Goal: Communication & Community: Answer question/provide support

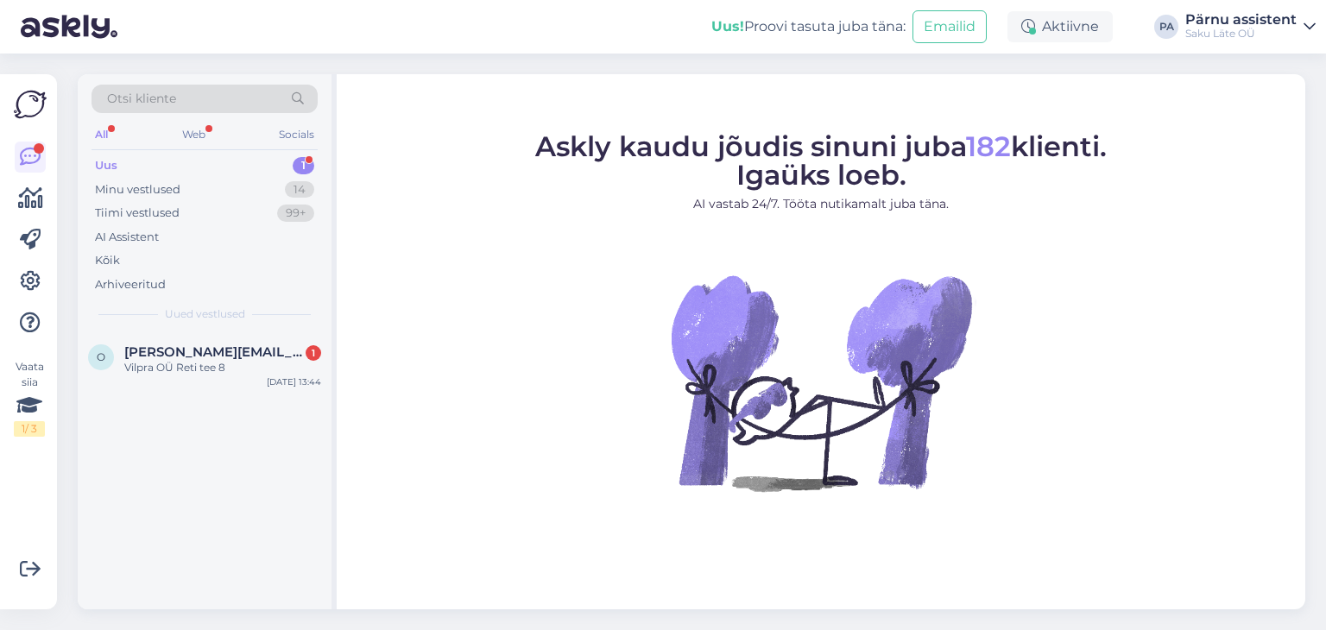
click at [101, 132] on div "All" at bounding box center [102, 134] width 20 height 22
click at [266, 167] on div "Uus 1" at bounding box center [205, 166] width 226 height 24
click at [225, 356] on span "[PERSON_NAME][EMAIL_ADDRESS][DOMAIN_NAME]" at bounding box center [214, 353] width 180 height 16
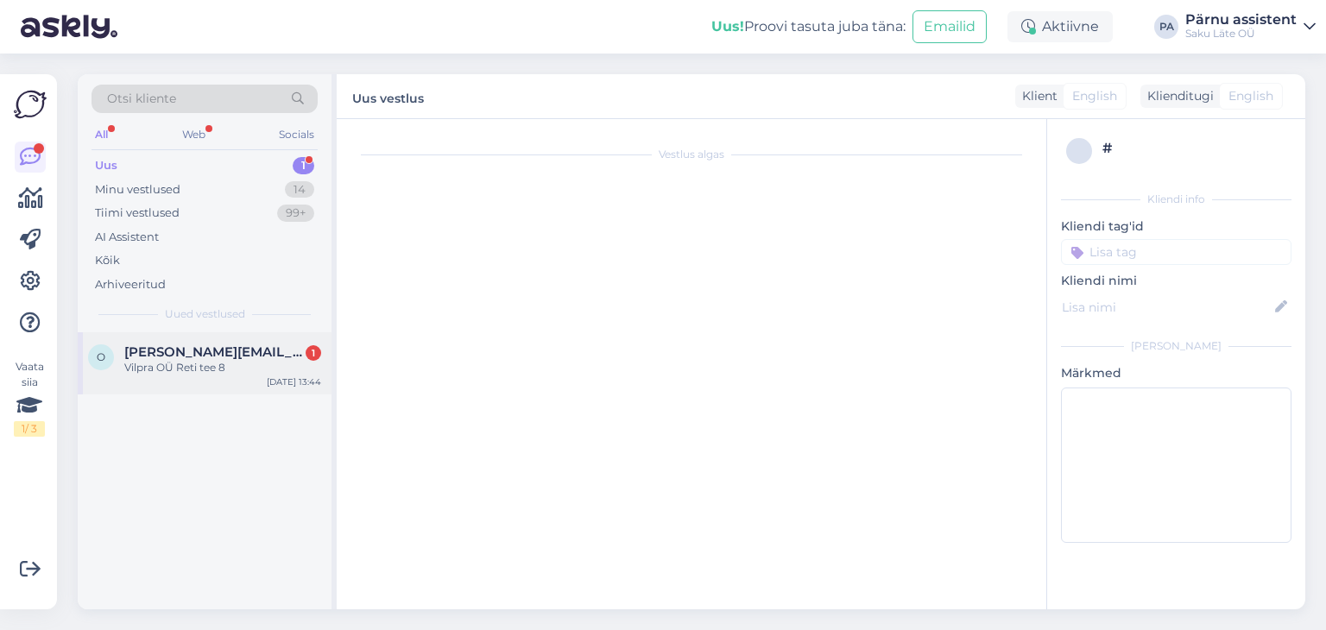
scroll to position [132, 0]
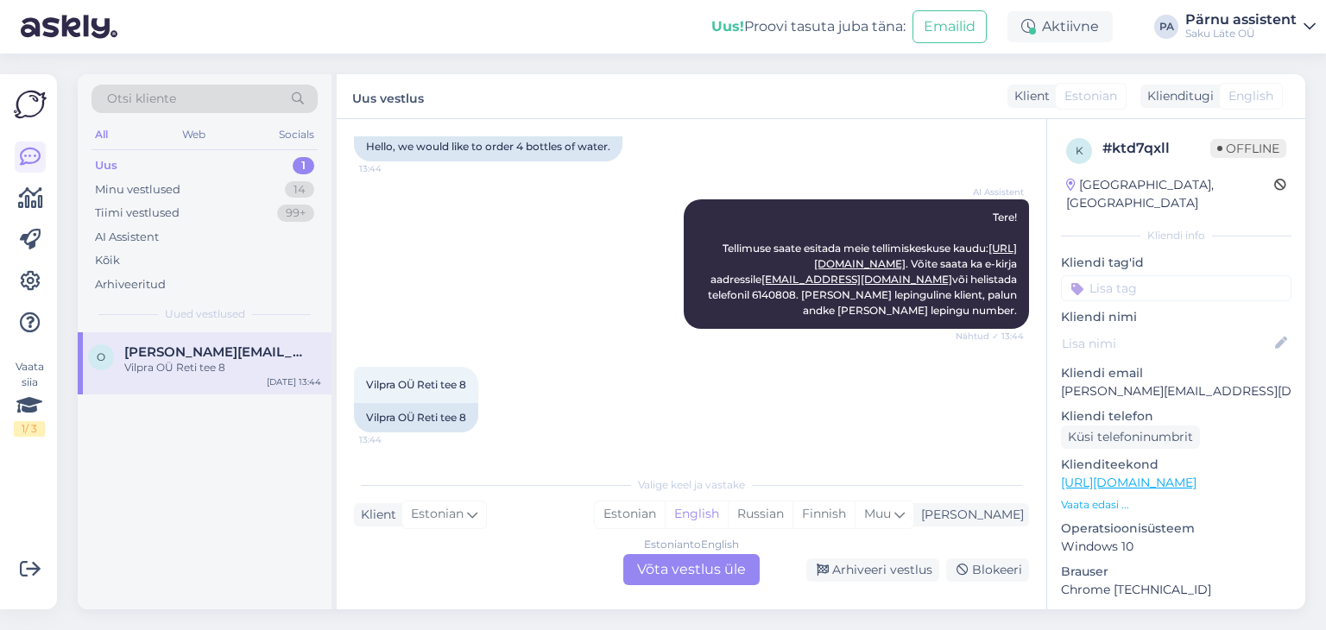
click at [212, 157] on div "Uus 1" at bounding box center [205, 166] width 226 height 24
click at [228, 360] on div "Vilpra OÜ Reti tee 8" at bounding box center [222, 368] width 197 height 16
click at [211, 168] on div "Uus 1" at bounding box center [205, 166] width 226 height 24
click at [199, 160] on div "Uus 1" at bounding box center [205, 166] width 226 height 24
click at [183, 362] on div "Vilpra OÜ Reti tee 8" at bounding box center [222, 368] width 197 height 16
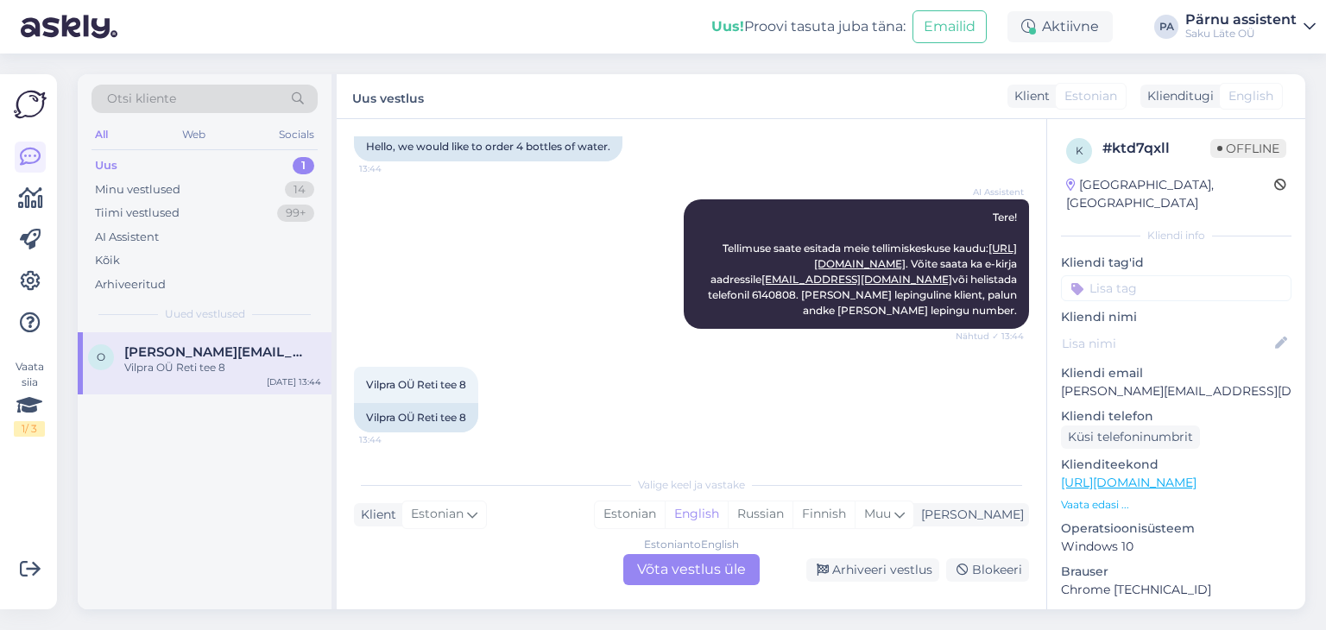
click at [189, 353] on span "[PERSON_NAME][EMAIL_ADDRESS][DOMAIN_NAME]" at bounding box center [214, 353] width 180 height 16
click at [1064, 25] on div "Aktiivne" at bounding box center [1060, 26] width 105 height 31
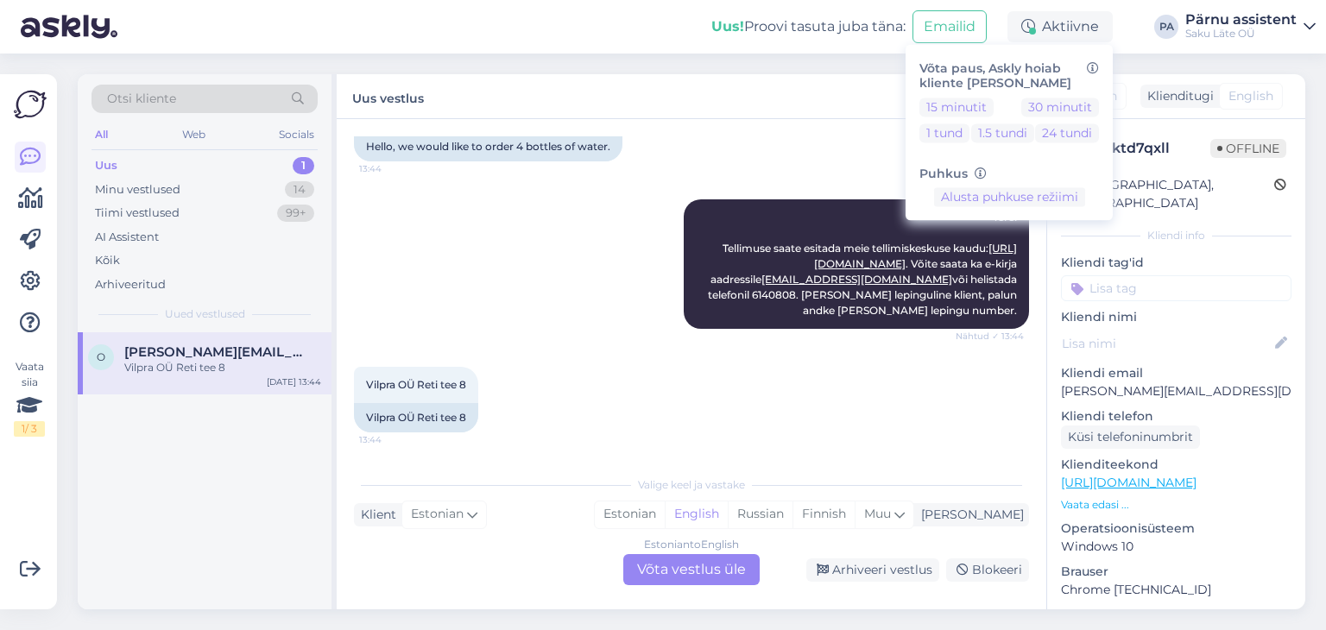
click at [835, 66] on div "Otsi kliente All Web Socials Uus 1 Minu vestlused 14 Tiimi vestlused 99+ AI Ass…" at bounding box center [696, 342] width 1259 height 577
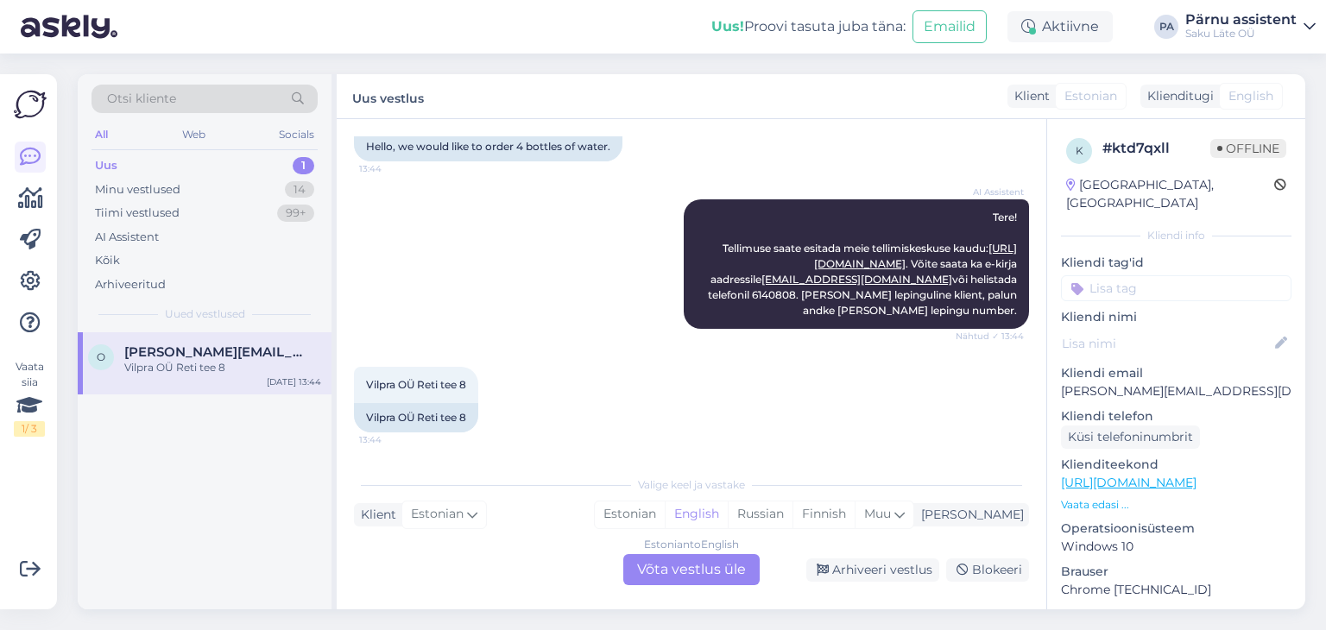
click at [1311, 24] on icon at bounding box center [1310, 27] width 12 height 14
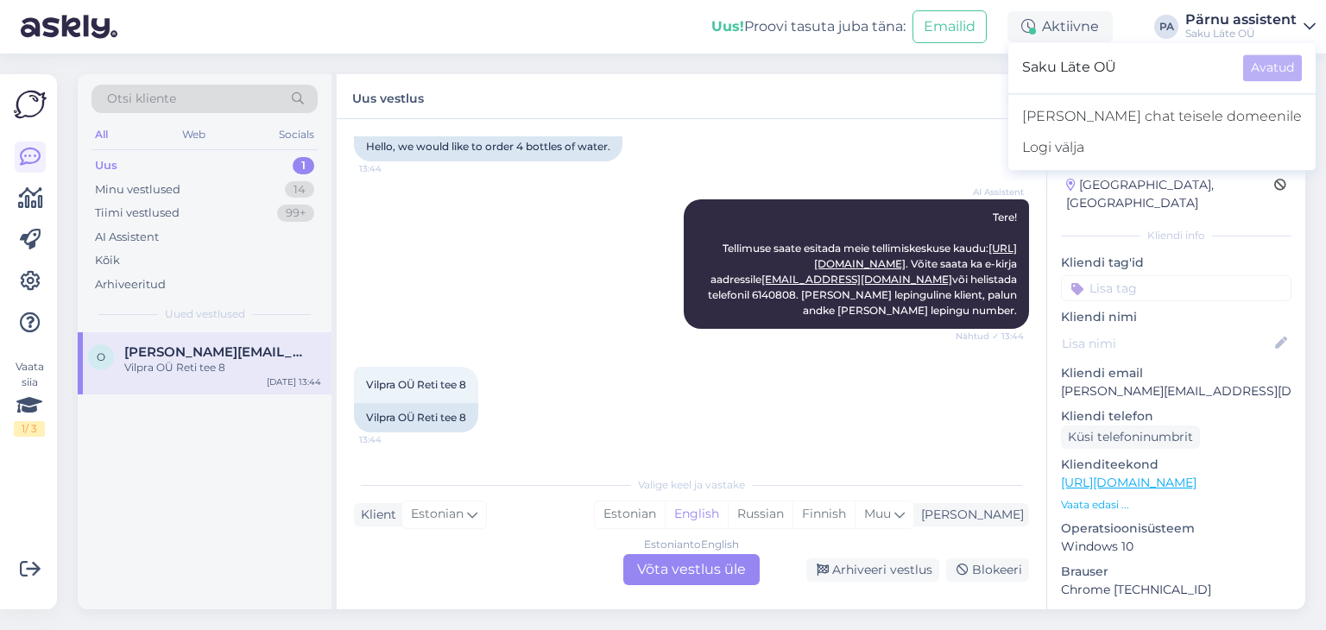
drag, startPoint x: 1311, startPoint y: 24, endPoint x: 1301, endPoint y: 29, distance: 10.8
click at [1310, 24] on icon at bounding box center [1310, 27] width 12 height 14
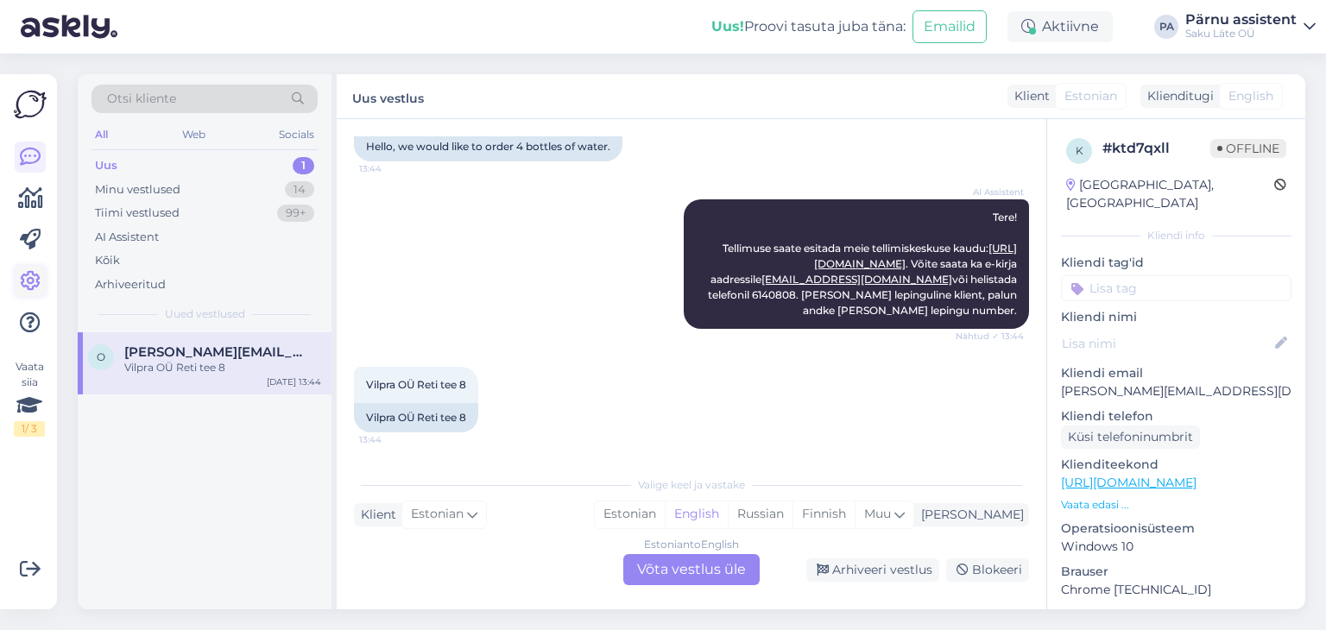
click at [28, 276] on icon at bounding box center [30, 281] width 21 height 21
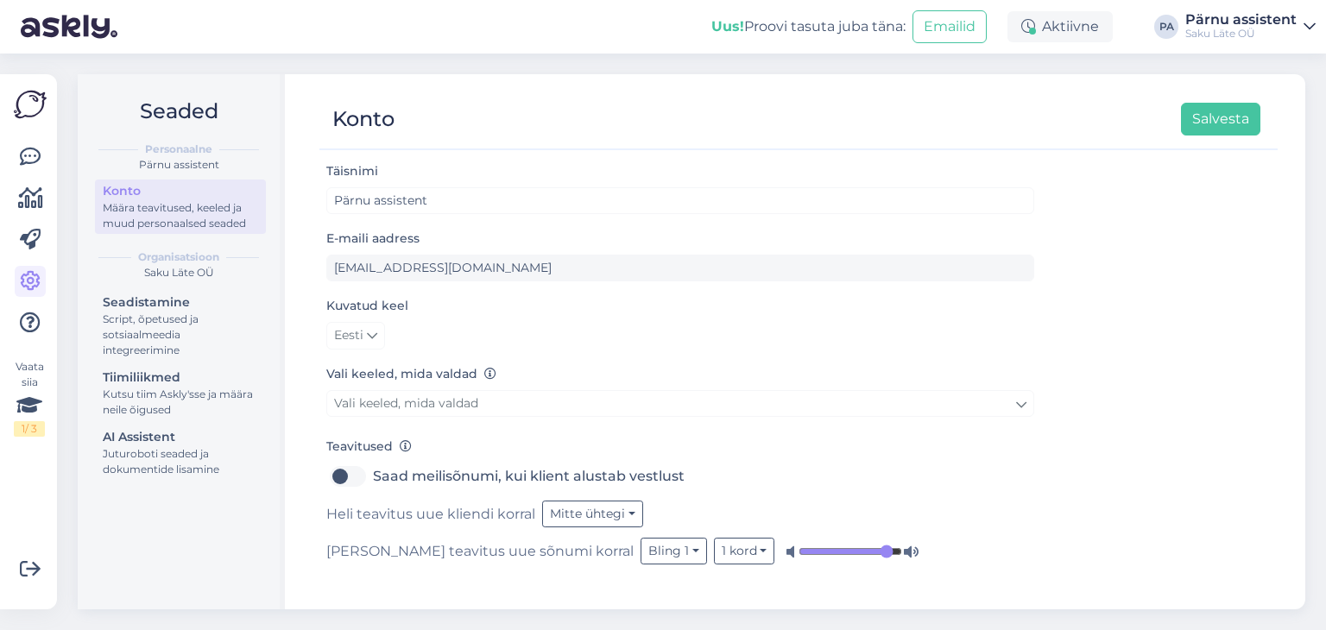
click at [799, 553] on input "range" at bounding box center [851, 551] width 104 height 17
type input "0.58"
click at [799, 551] on input "range" at bounding box center [851, 551] width 104 height 17
click at [1230, 128] on button "Salvesta" at bounding box center [1220, 119] width 79 height 33
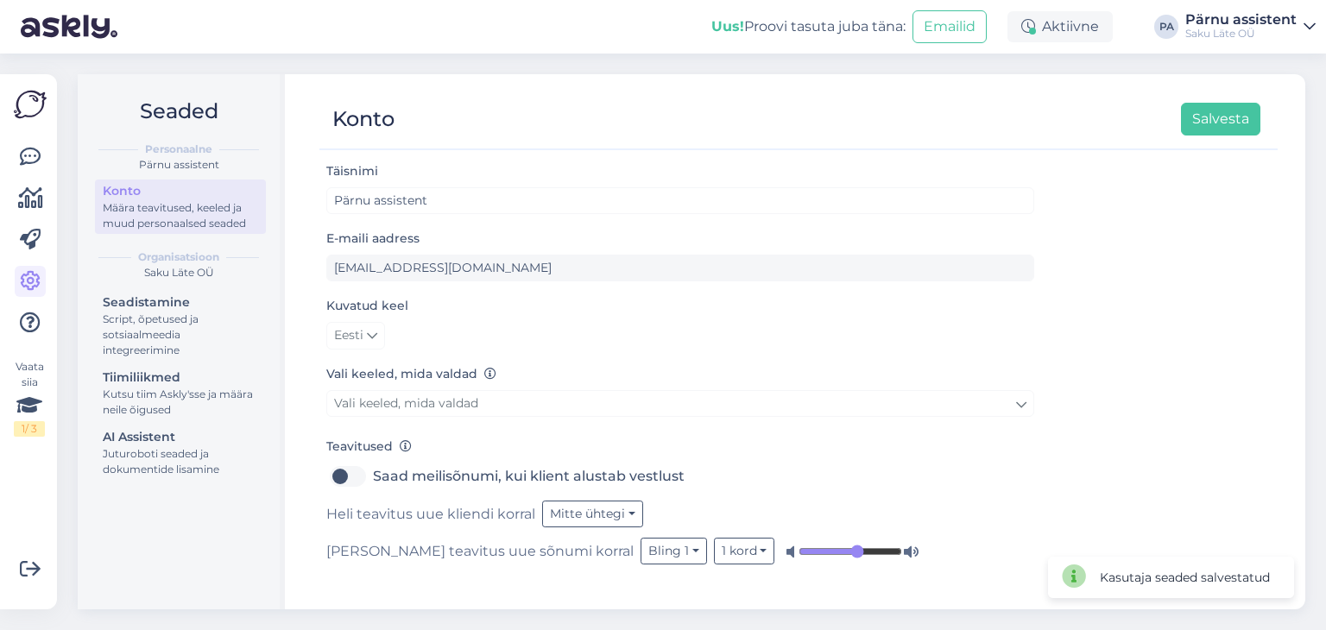
click at [28, 105] on img at bounding box center [30, 104] width 33 height 33
click at [33, 160] on icon at bounding box center [30, 157] width 21 height 21
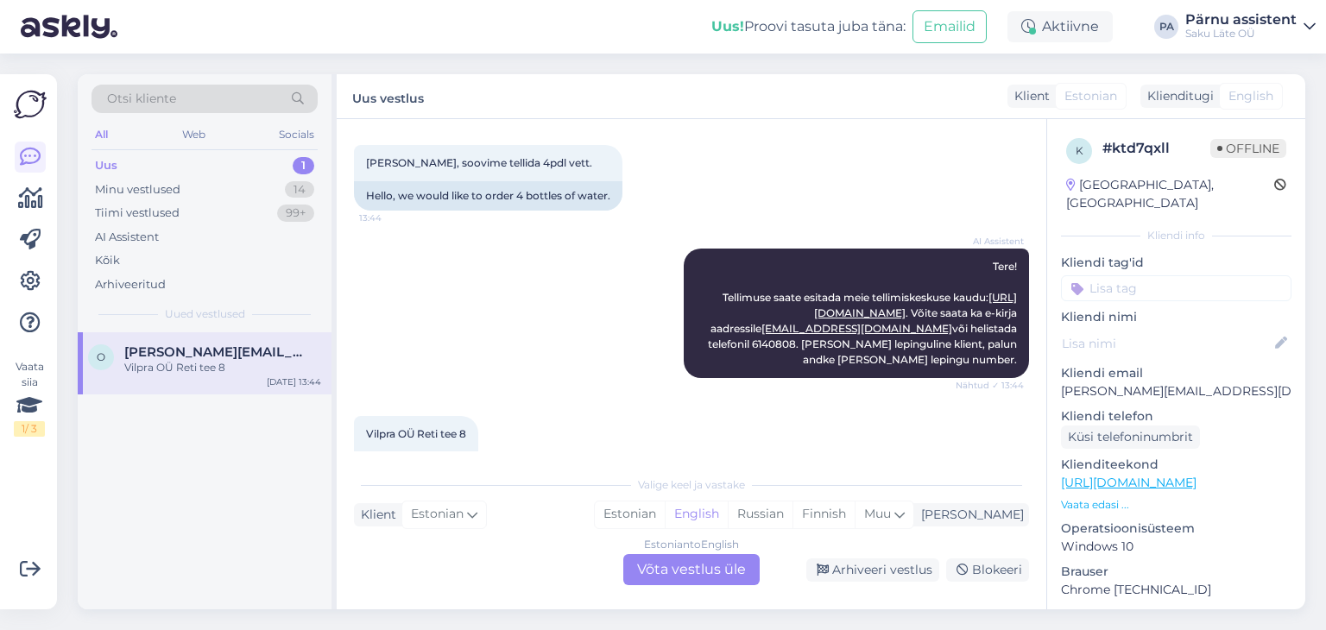
scroll to position [132, 0]
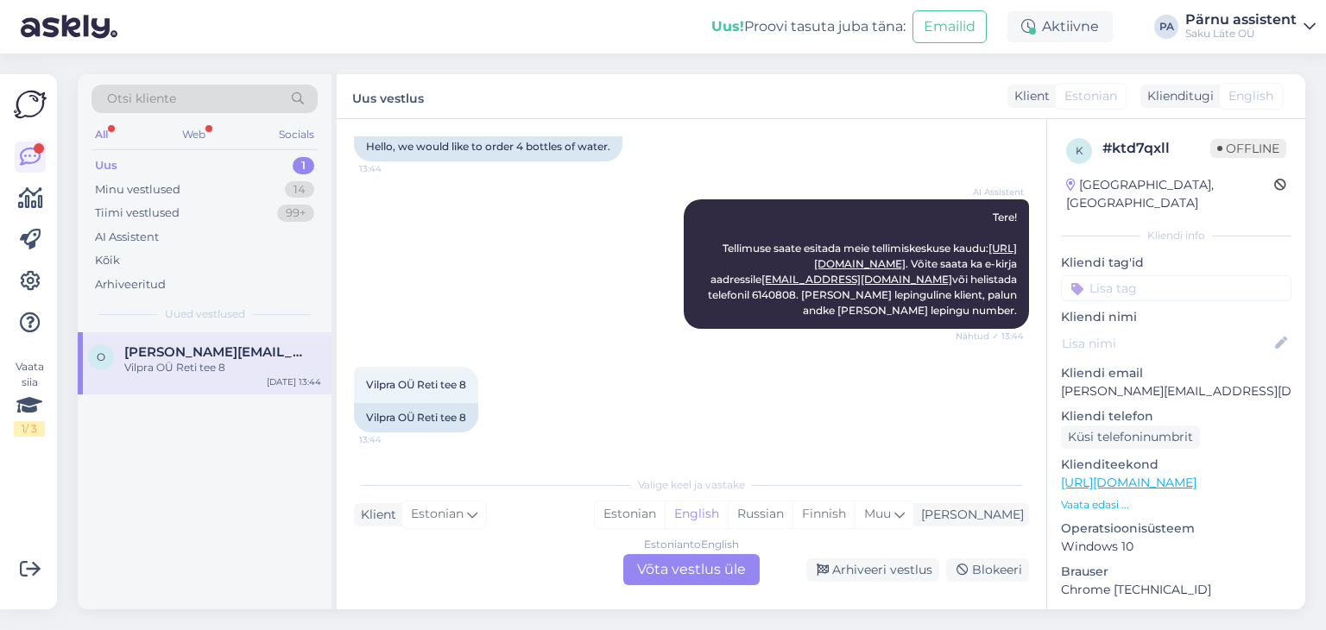
click at [212, 364] on div "Vilpra OÜ Reti tee 8" at bounding box center [222, 368] width 197 height 16
click at [708, 574] on div "Estonian to English Võta vestlus üle" at bounding box center [691, 569] width 136 height 31
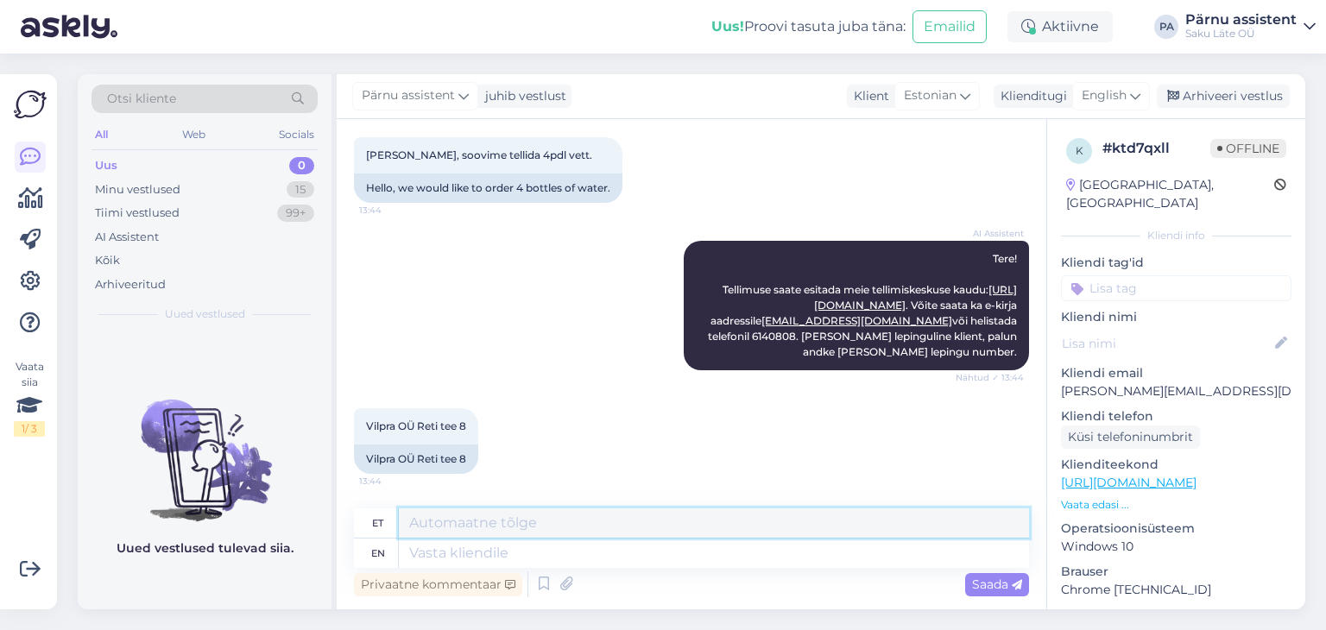
click at [481, 526] on textarea at bounding box center [714, 523] width 630 height 29
click at [173, 212] on div "Tiimi vestlused" at bounding box center [137, 213] width 85 height 17
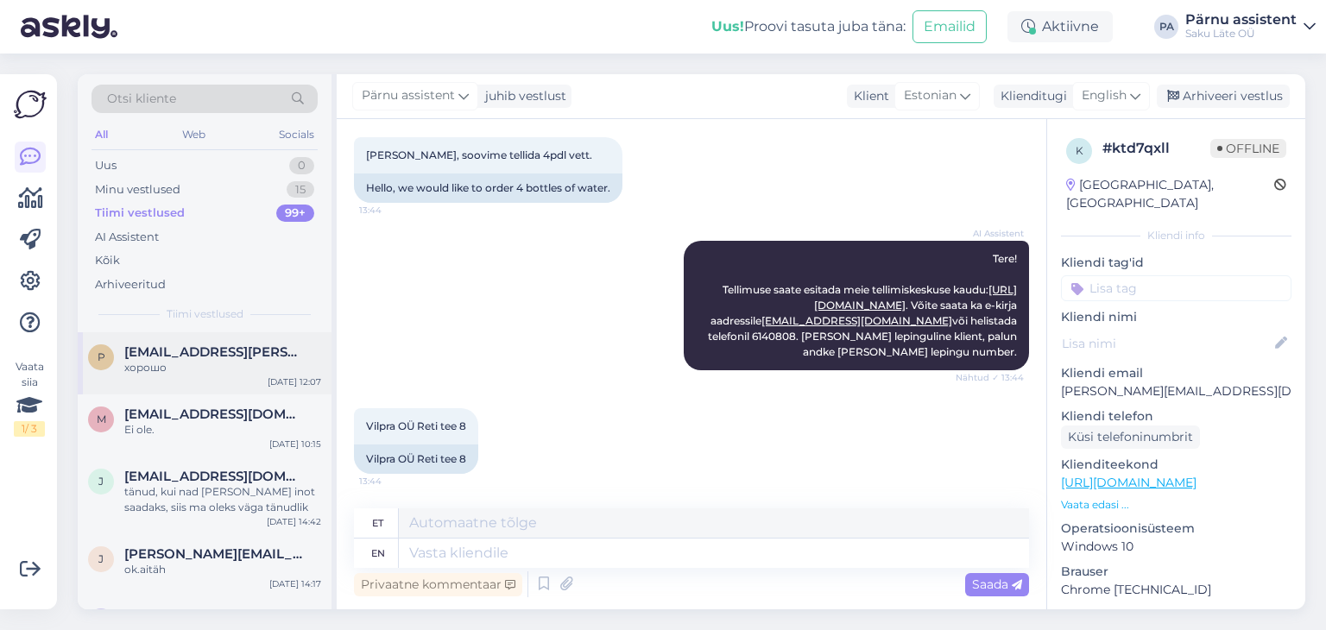
click at [174, 376] on div "p [EMAIL_ADDRESS][PERSON_NAME][DOMAIN_NAME] хорошо [DATE] 12:07" at bounding box center [205, 363] width 254 height 62
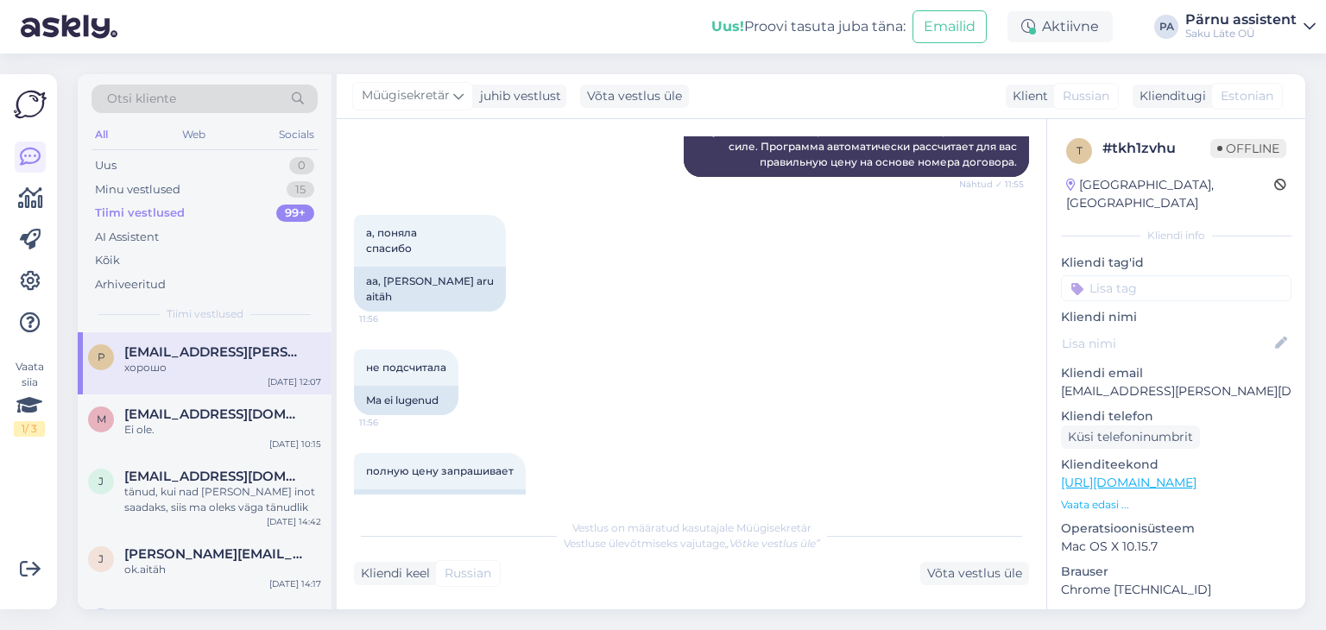
scroll to position [1036, 0]
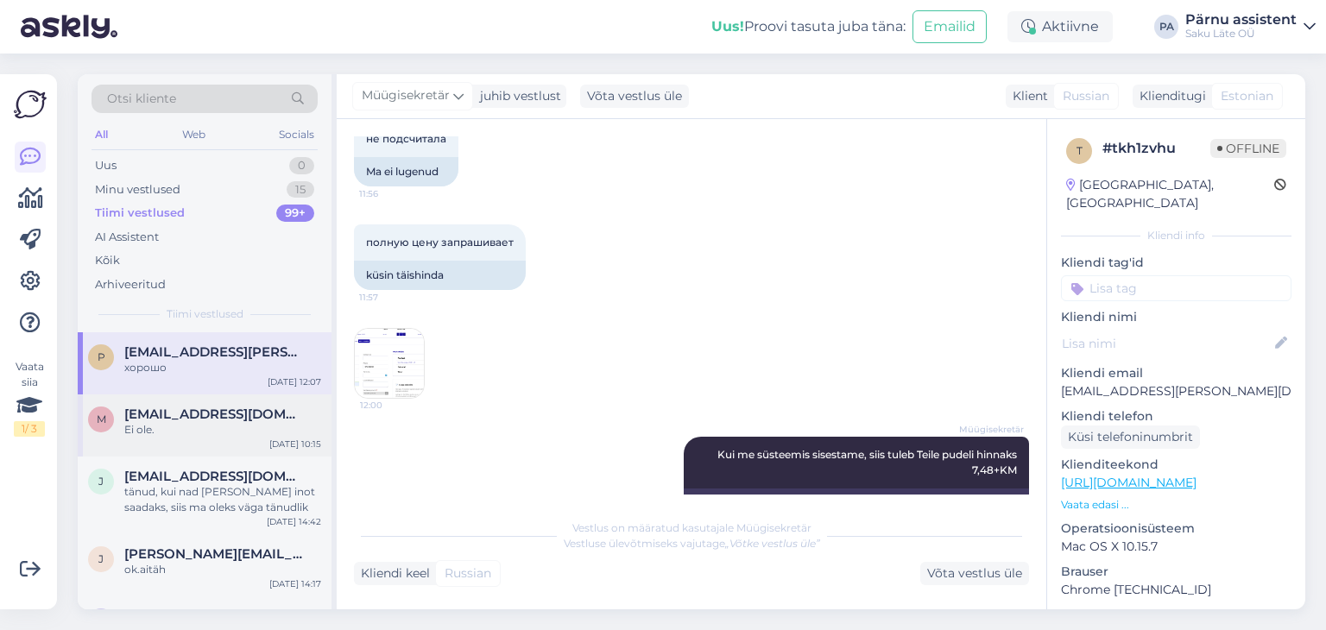
click at [176, 418] on span "[EMAIL_ADDRESS][DOMAIN_NAME]" at bounding box center [214, 415] width 180 height 16
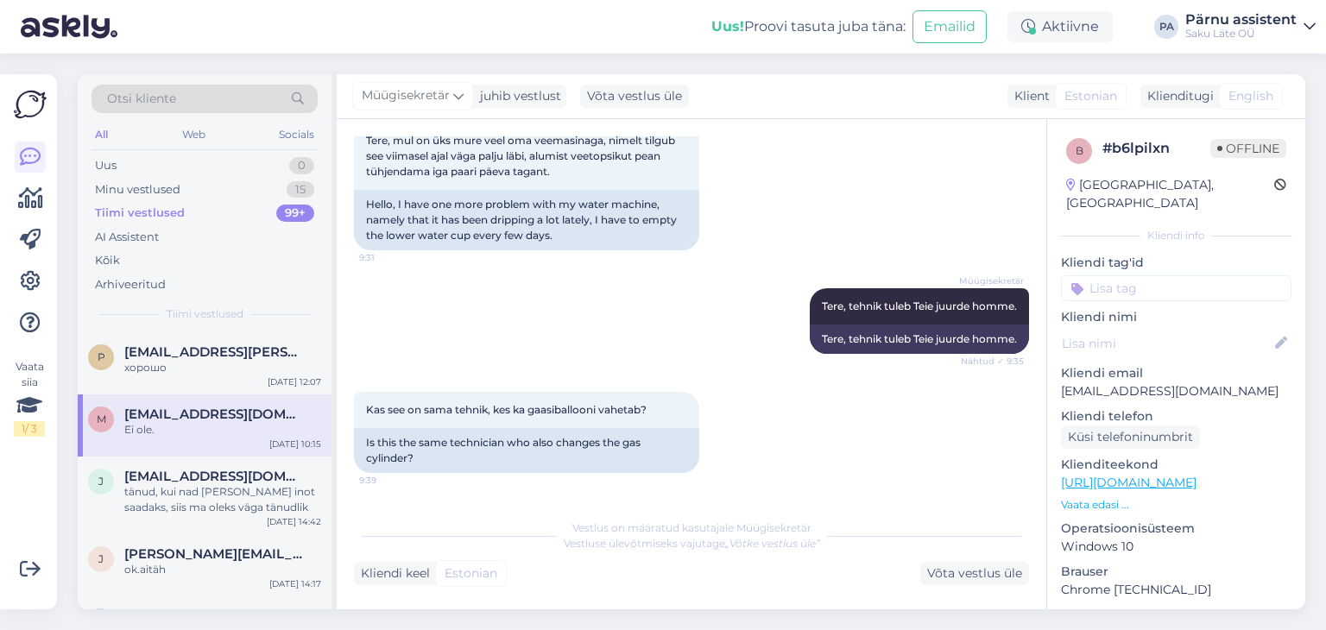
scroll to position [895, 0]
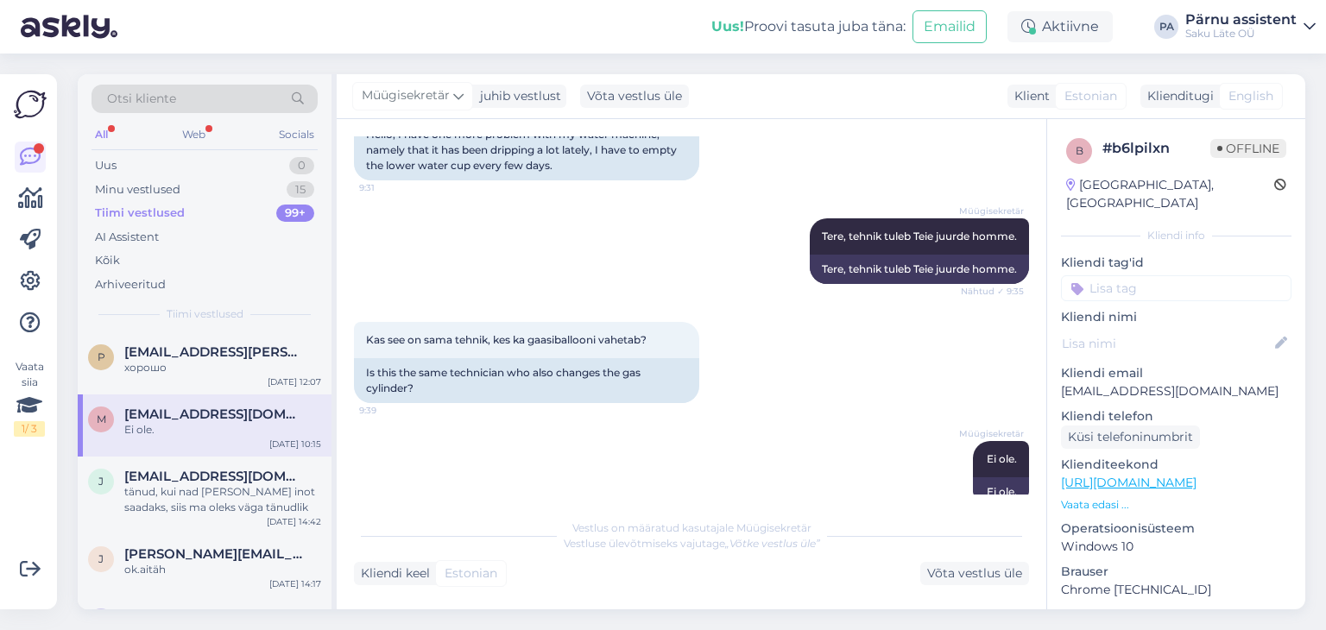
click at [108, 134] on div "All" at bounding box center [102, 134] width 20 height 22
click at [177, 341] on div "p [EMAIL_ADDRESS][PERSON_NAME][DOMAIN_NAME] хорошо [DATE] 12:07" at bounding box center [205, 363] width 254 height 62
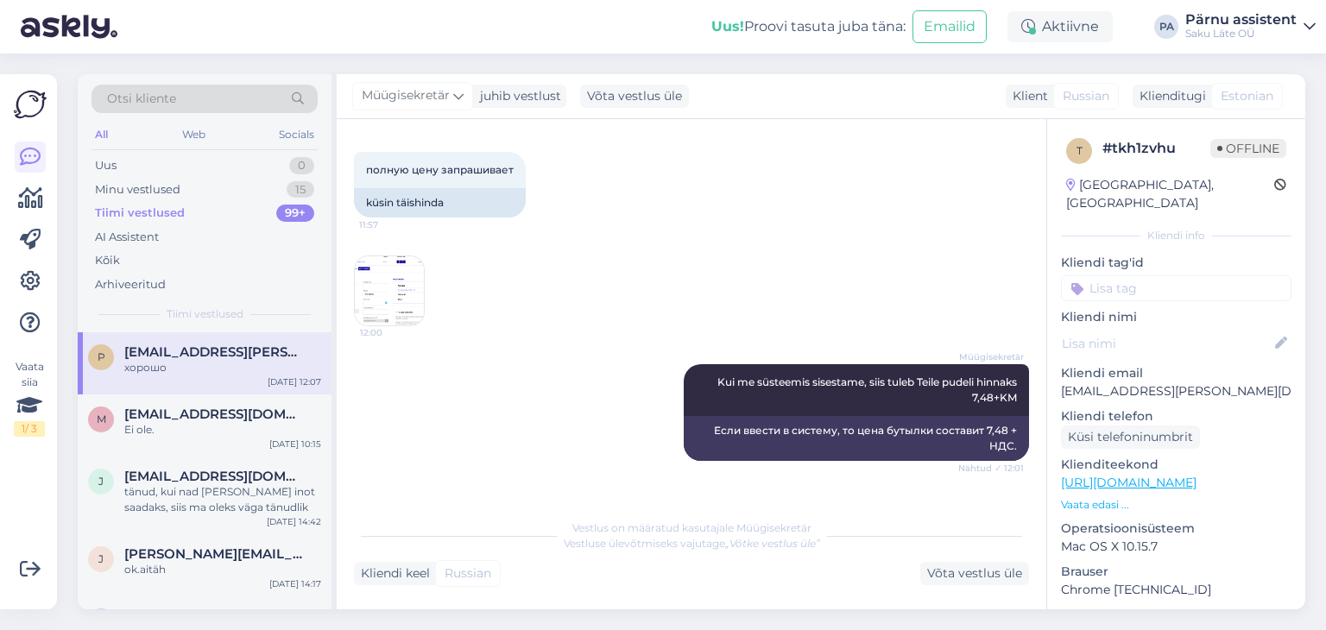
scroll to position [1044, 0]
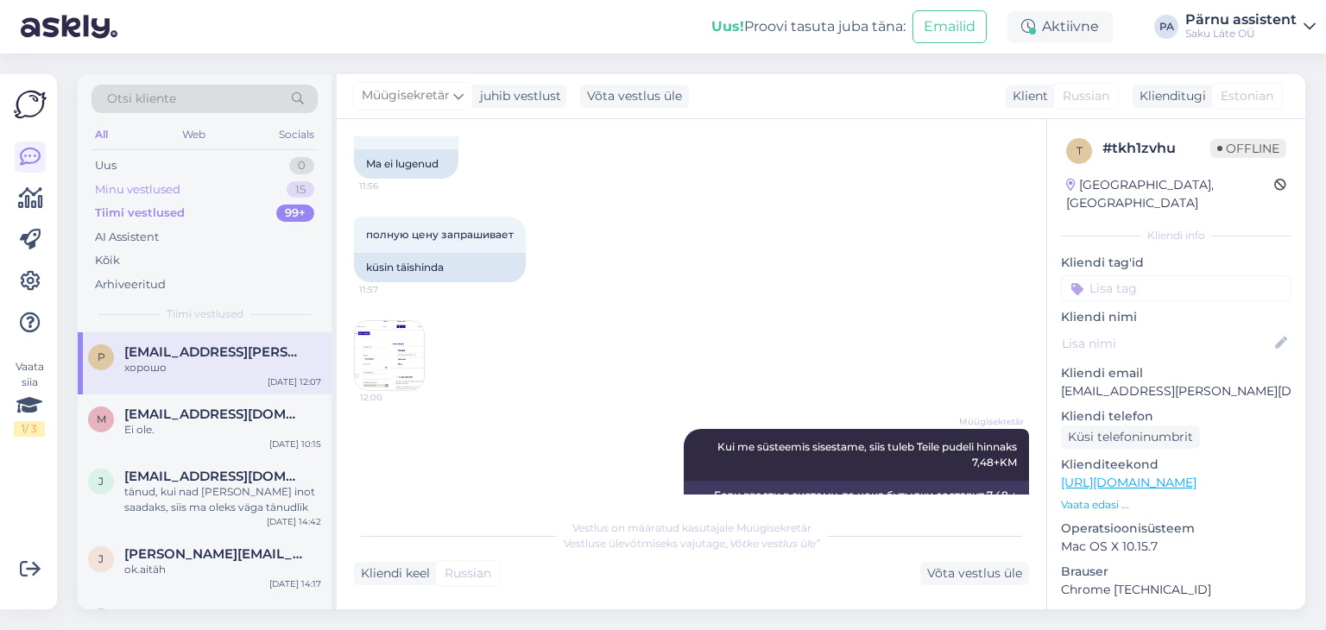
click at [213, 185] on div "Minu vestlused 15" at bounding box center [205, 190] width 226 height 24
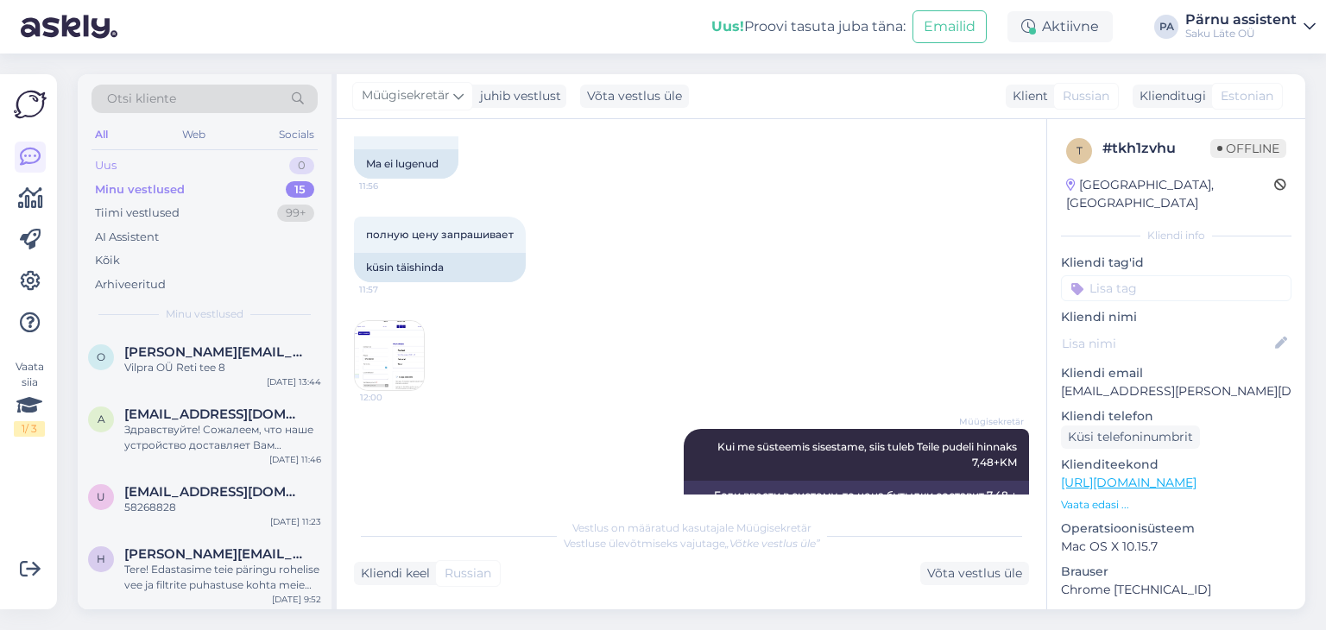
click at [198, 164] on div "Uus 0" at bounding box center [205, 166] width 226 height 24
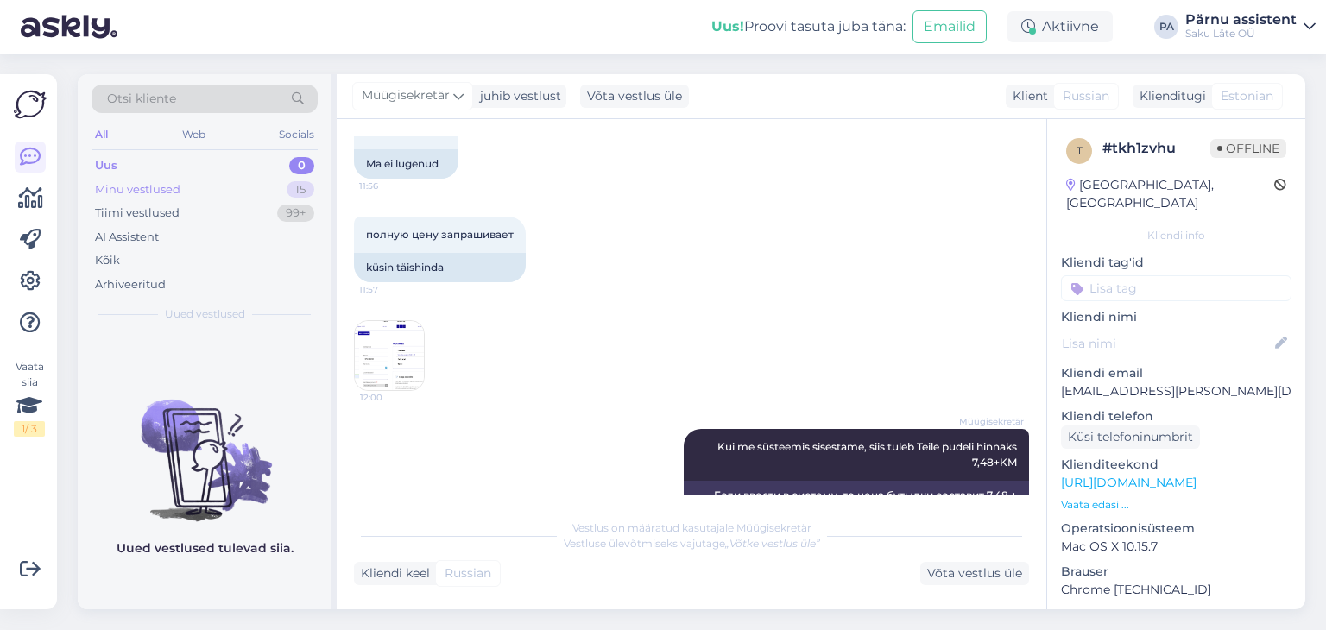
click at [187, 184] on div "Minu vestlused 15" at bounding box center [205, 190] width 226 height 24
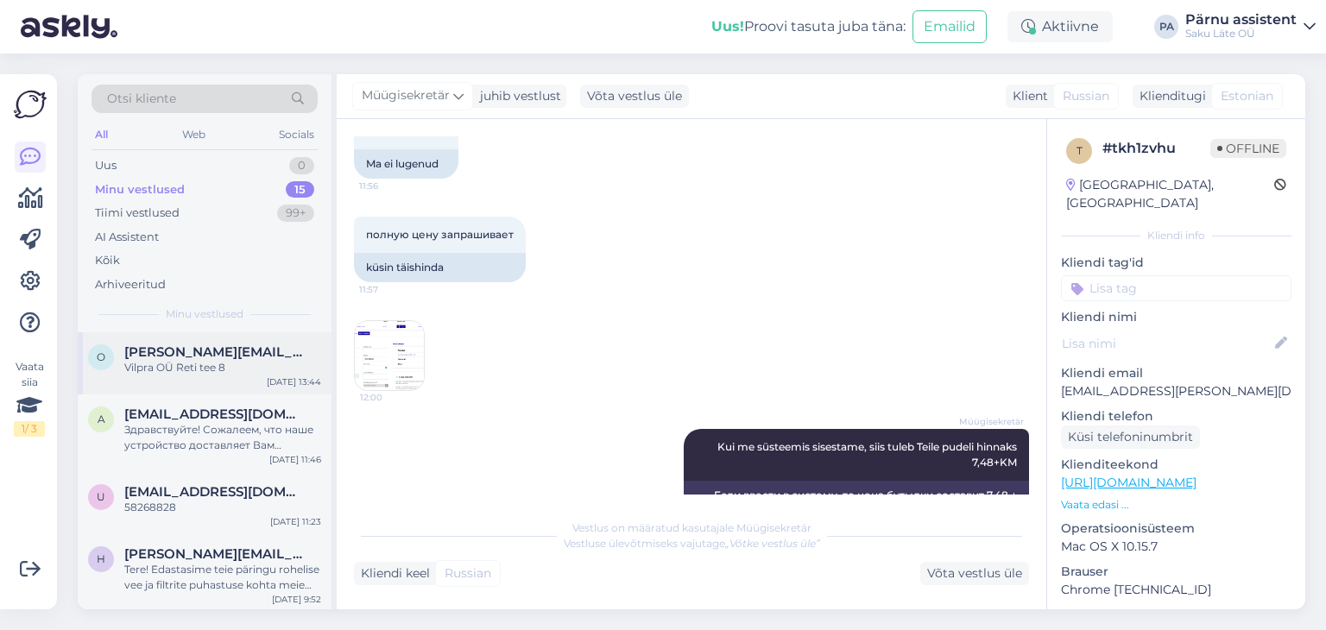
click at [218, 360] on div "Vilpra OÜ Reti tee 8" at bounding box center [222, 368] width 197 height 16
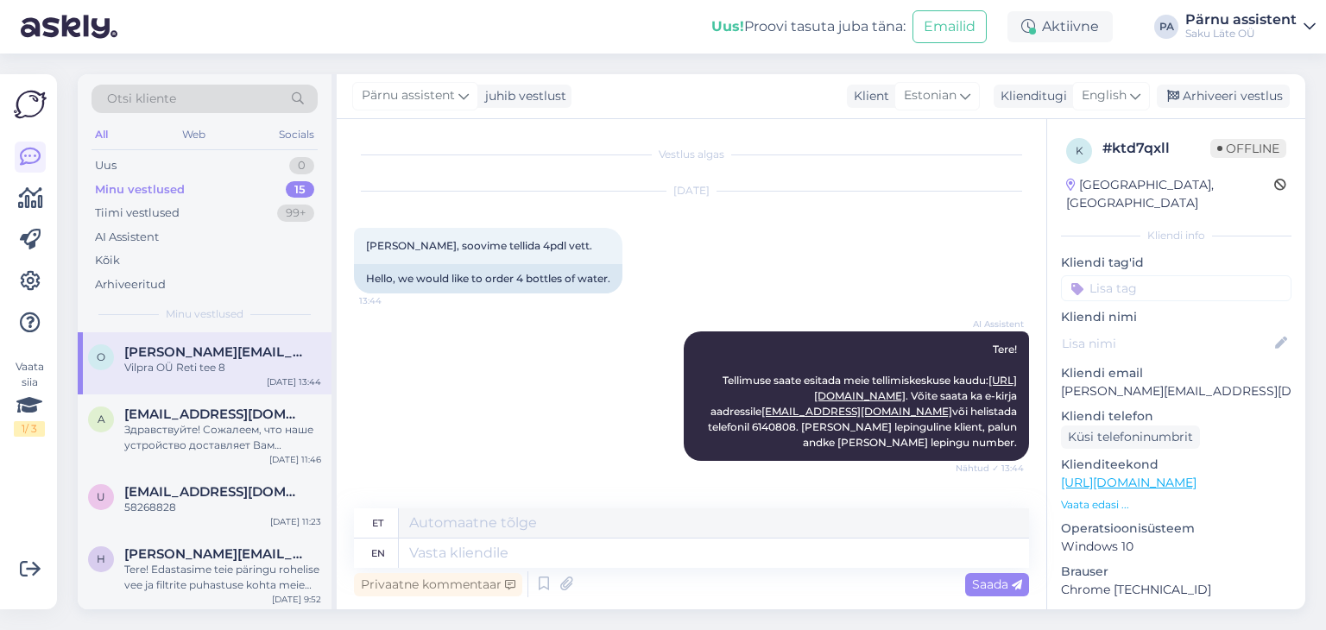
scroll to position [91, 0]
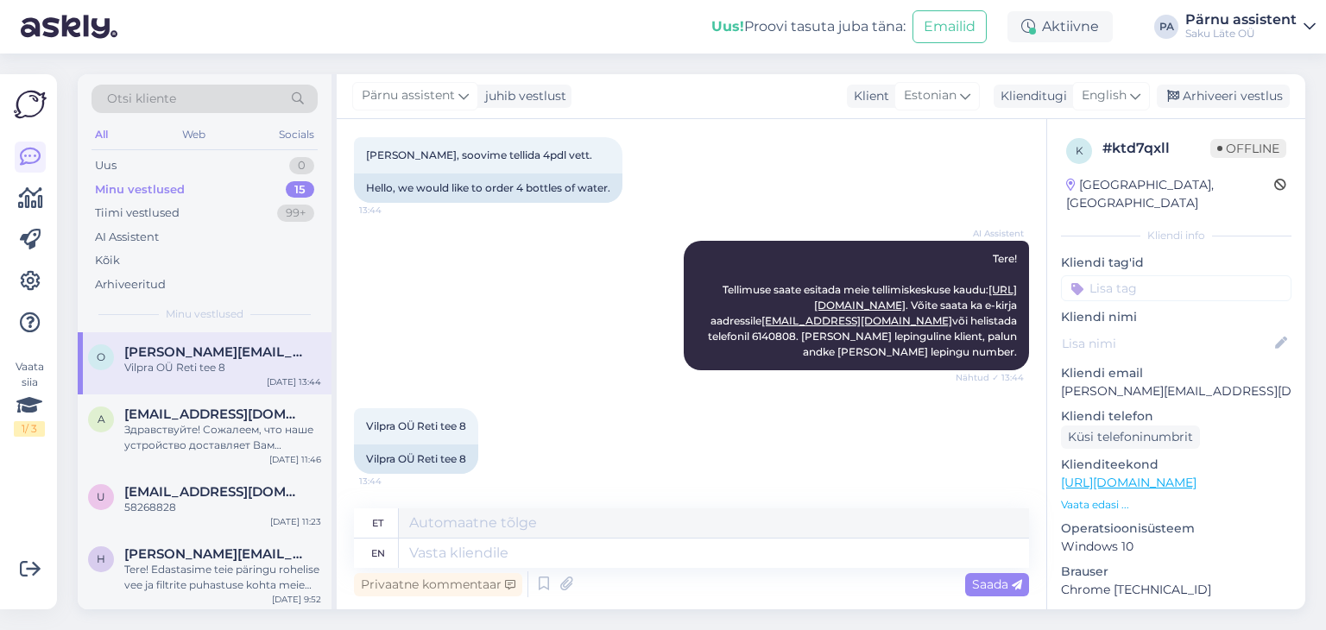
click at [236, 361] on div "Vilpra OÜ Reti tee 8" at bounding box center [222, 368] width 197 height 16
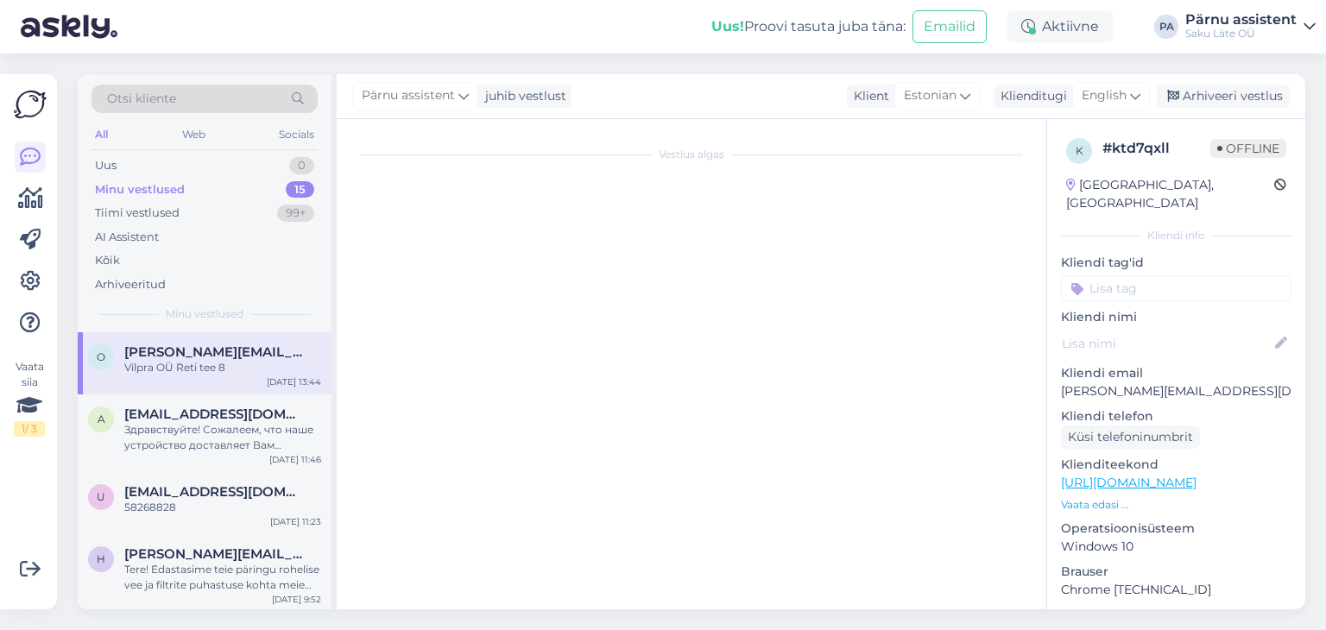
scroll to position [0, 0]
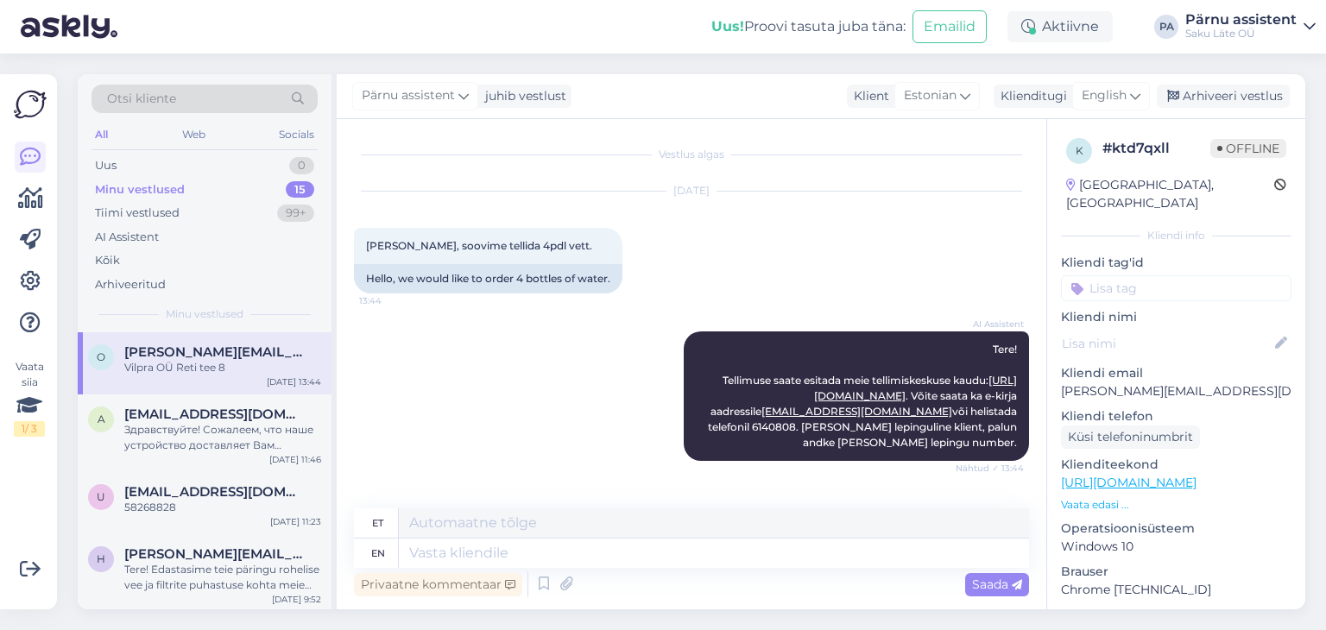
click at [231, 361] on div "Vilpra OÜ Reti tee 8" at bounding box center [222, 368] width 197 height 16
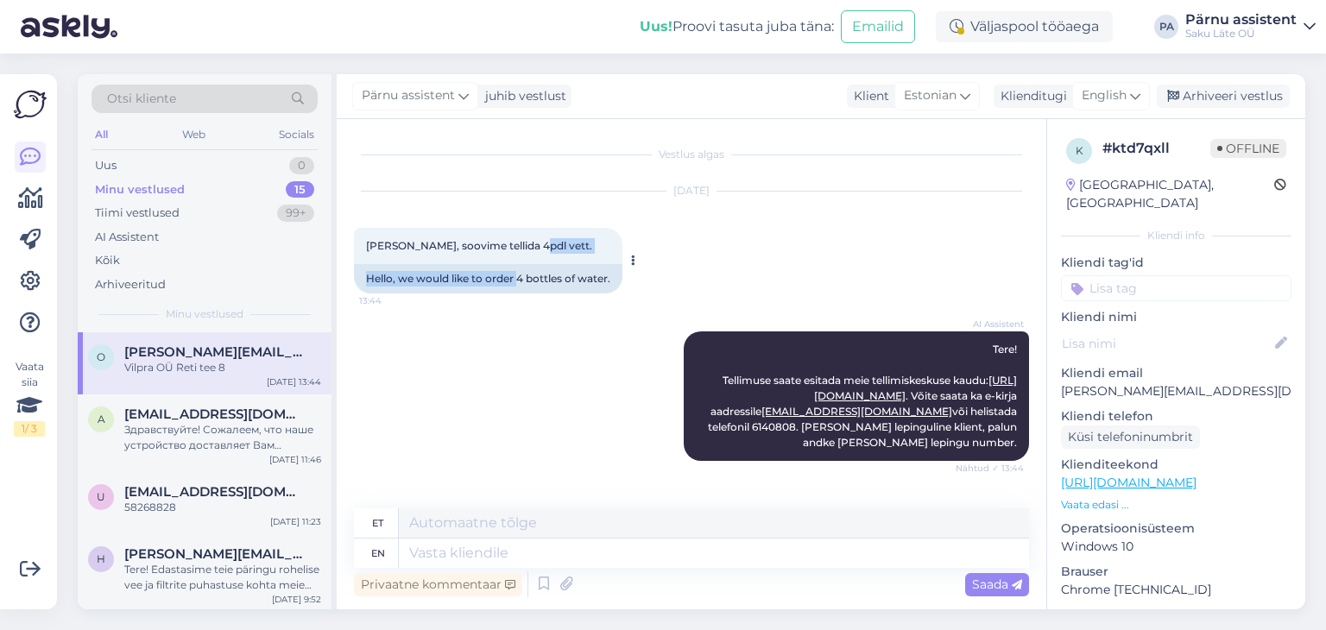
click at [521, 265] on div "[PERSON_NAME], soovime tellida 4pdl vett. 13:44 Hello, we would like to order 4…" at bounding box center [488, 261] width 269 height 66
